Goal: Information Seeking & Learning: Learn about a topic

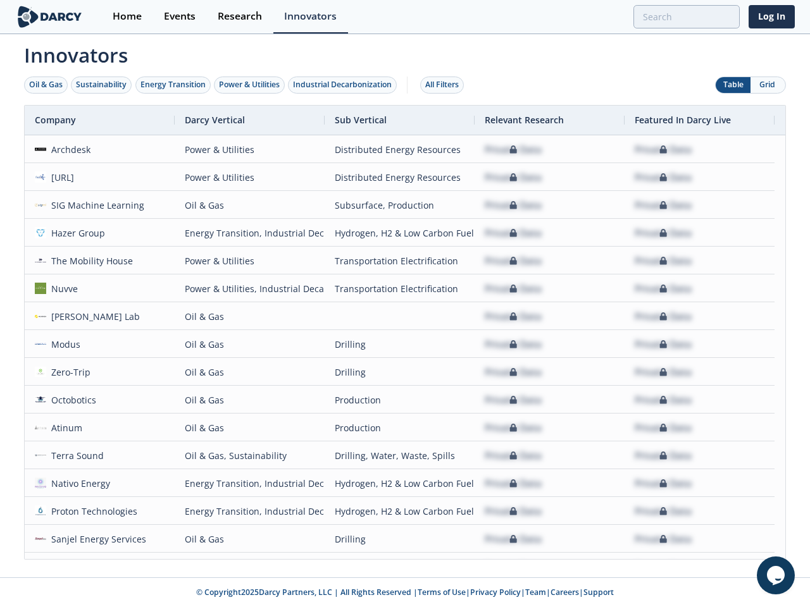
click at [46, 85] on div "Oil & Gas" at bounding box center [46, 84] width 34 height 11
click at [102, 85] on div "Sustainability" at bounding box center [101, 84] width 51 height 11
click at [173, 85] on div "Energy Transition" at bounding box center [172, 84] width 65 height 11
click at [251, 85] on div "Power & Utilities" at bounding box center [249, 84] width 61 height 11
click at [345, 85] on div "Industrial Decarbonization" at bounding box center [342, 84] width 99 height 11
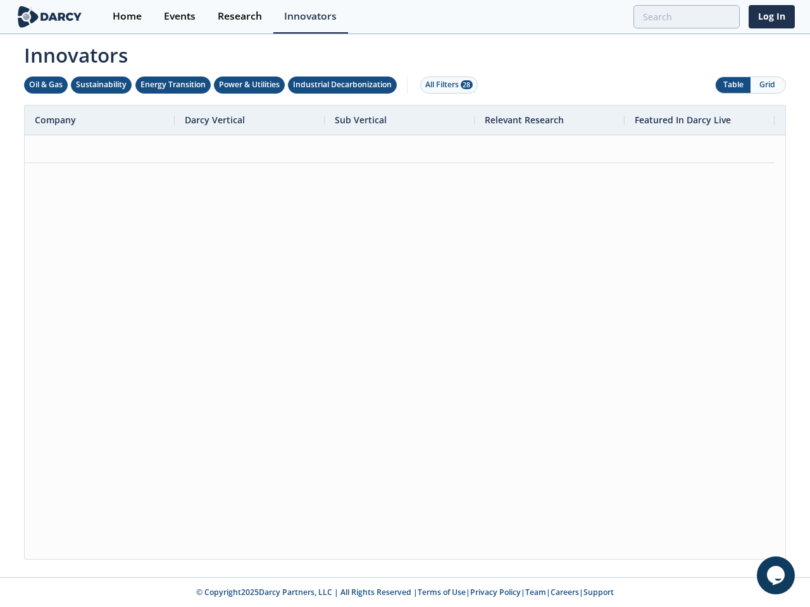
click at [445, 85] on div "All Filters 28" at bounding box center [448, 84] width 47 height 11
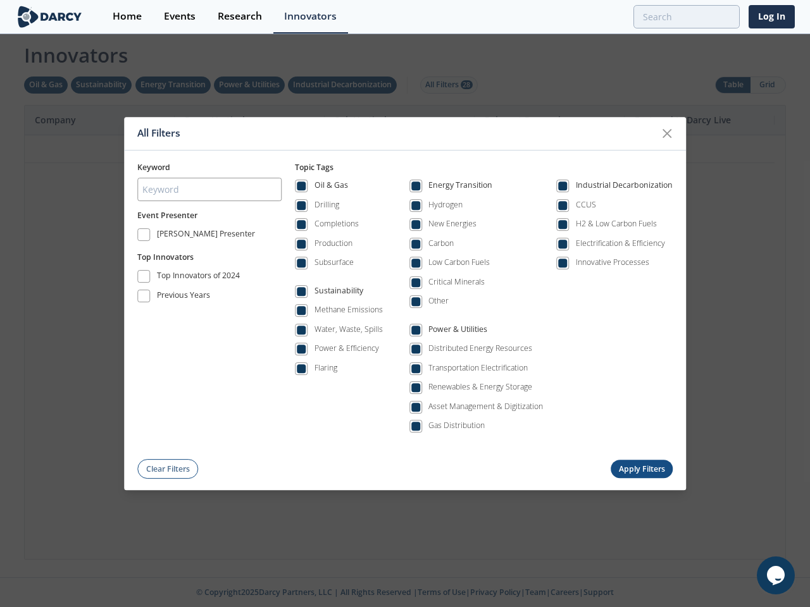
click at [768, 85] on div "All Filters Keyword Event Presenter [PERSON_NAME] Presenter Top Innovators Top …" at bounding box center [405, 303] width 810 height 607
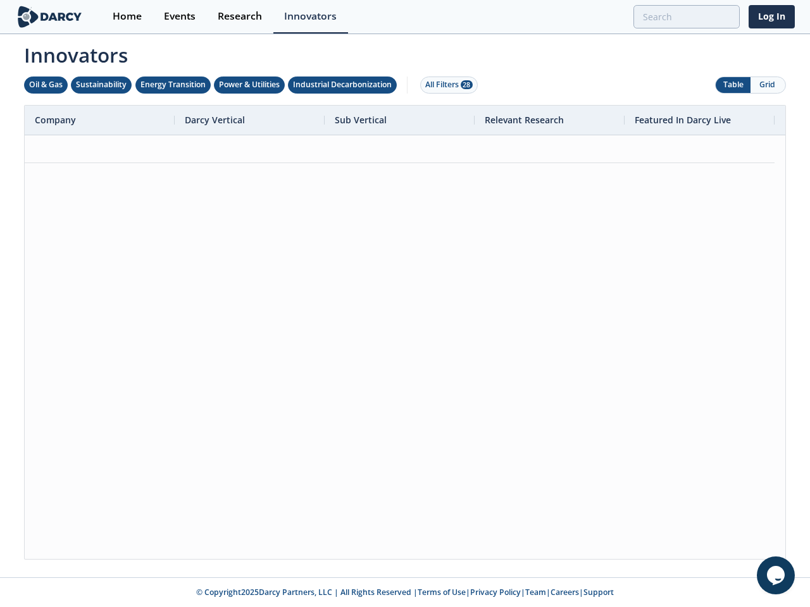
click at [405, 332] on div at bounding box center [405, 347] width 761 height 424
click at [99, 120] on div "Company" at bounding box center [95, 120] width 120 height 29
